Goal: Information Seeking & Learning: Find specific fact

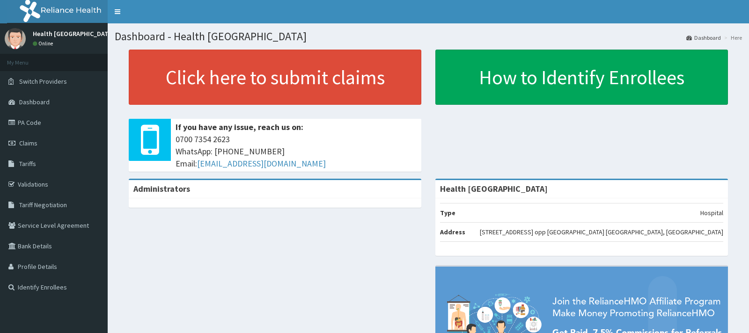
click at [46, 167] on link "Tariffs" at bounding box center [54, 164] width 108 height 21
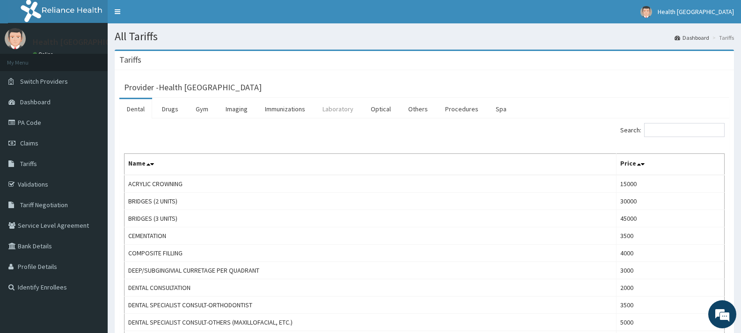
click at [340, 115] on link "Laboratory" at bounding box center [338, 109] width 46 height 20
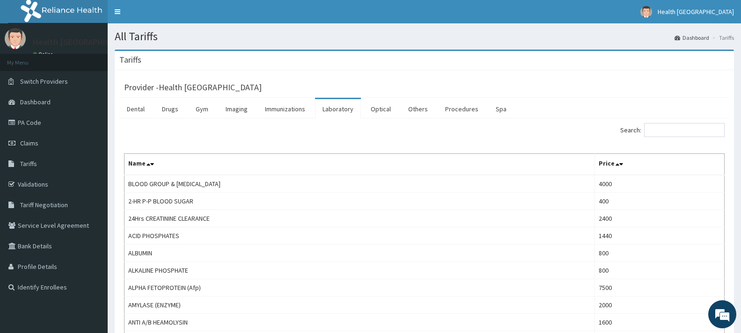
click at [690, 133] on input "Search:" at bounding box center [684, 130] width 81 height 14
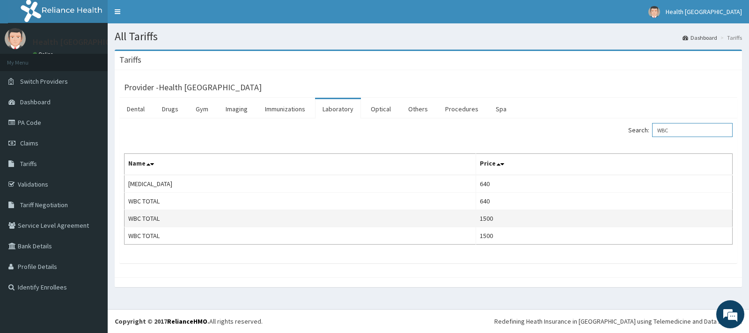
type input "WBC"
drag, startPoint x: 467, startPoint y: 226, endPoint x: 432, endPoint y: 221, distance: 34.9
click at [432, 221] on td "WBC TOTAL" at bounding box center [301, 218] width 352 height 17
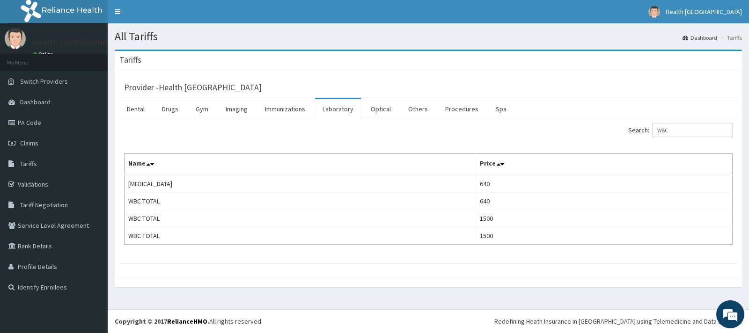
drag, startPoint x: 423, startPoint y: 220, endPoint x: 70, endPoint y: 301, distance: 361.7
click at [70, 301] on section "Health Fountains Hospital Online My Menu Switch Providers Dashboard PA Code Cla…" at bounding box center [54, 162] width 108 height 279
click at [426, 74] on div "Provider - Health Fountains Hospital Dental Drugs Gym Imaging Immunizations Lab…" at bounding box center [428, 173] width 627 height 207
click at [52, 128] on link "PA Code" at bounding box center [54, 122] width 108 height 21
